Goal: Check status

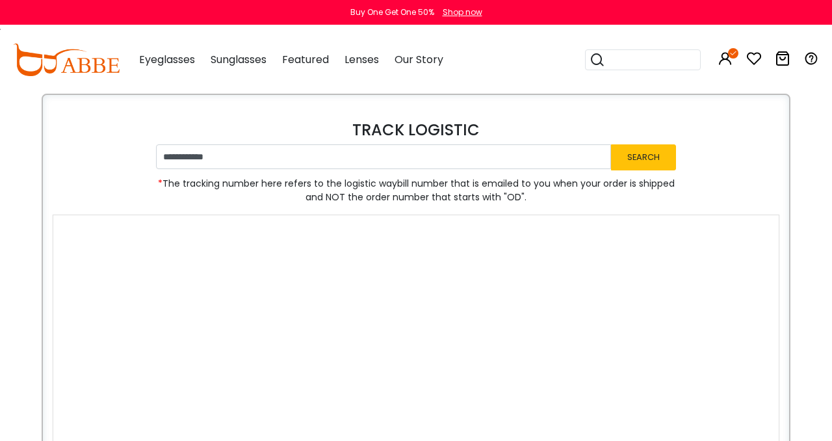
click at [285, 222] on div at bounding box center [416, 233] width 726 height 36
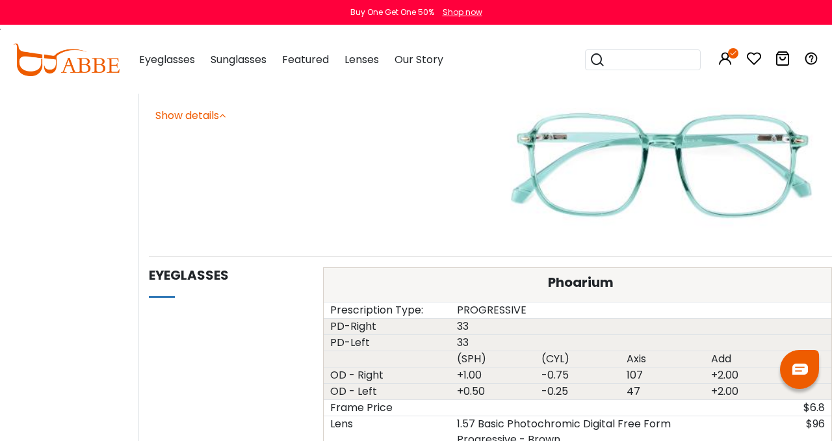
scroll to position [1099, 0]
